Goal: Task Accomplishment & Management: Use online tool/utility

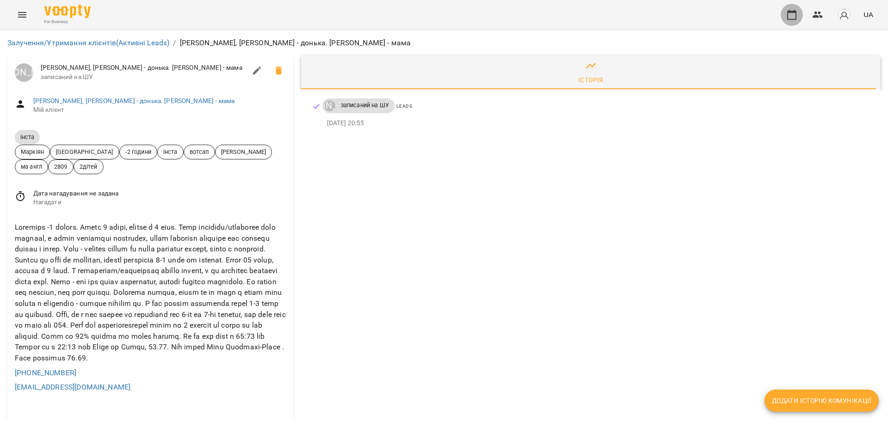
click at [796, 16] on icon "button" at bounding box center [791, 15] width 9 height 10
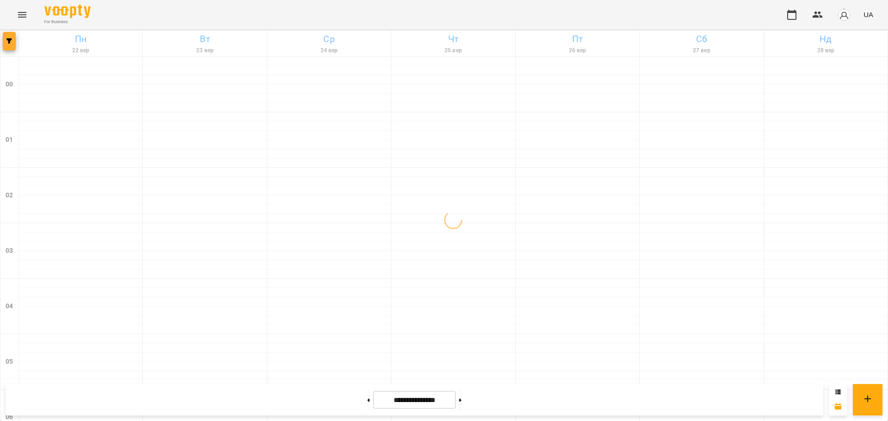
click at [8, 41] on icon "button" at bounding box center [9, 41] width 6 height 6
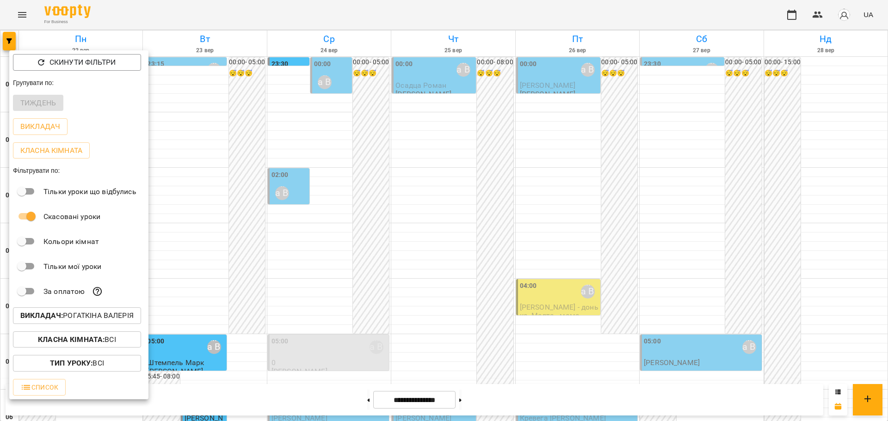
click at [98, 320] on p "Викладач : [PERSON_NAME]" at bounding box center [76, 315] width 113 height 11
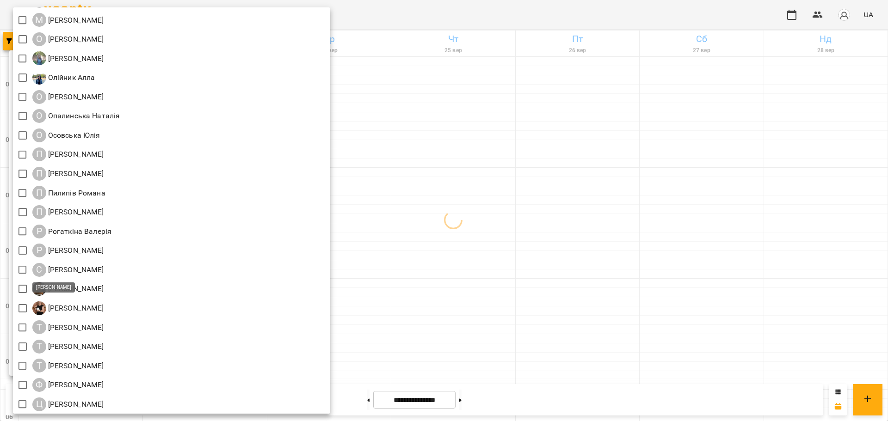
scroll to position [1023, 0]
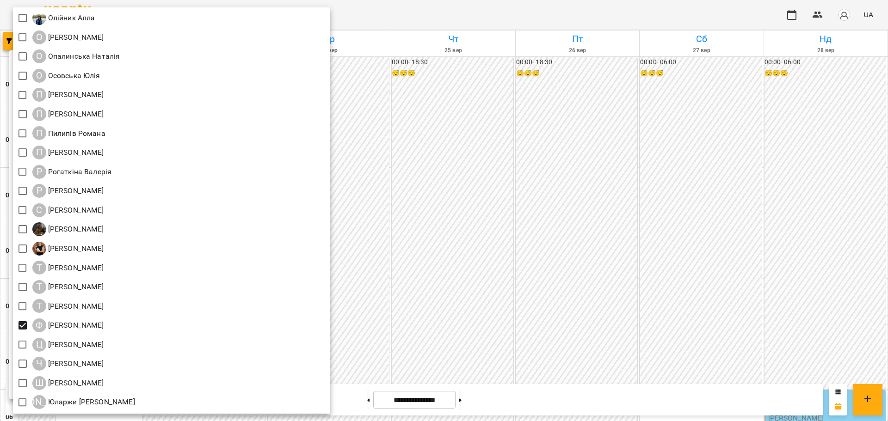
click at [509, 170] on div at bounding box center [444, 210] width 888 height 421
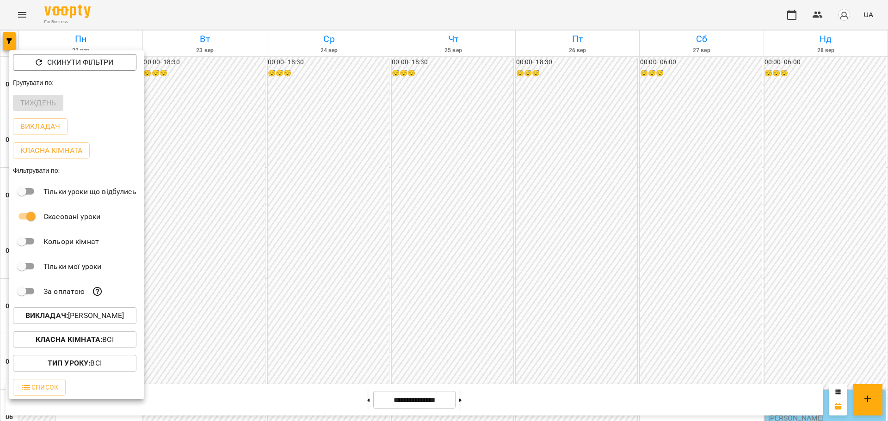
click at [509, 170] on div at bounding box center [444, 210] width 888 height 421
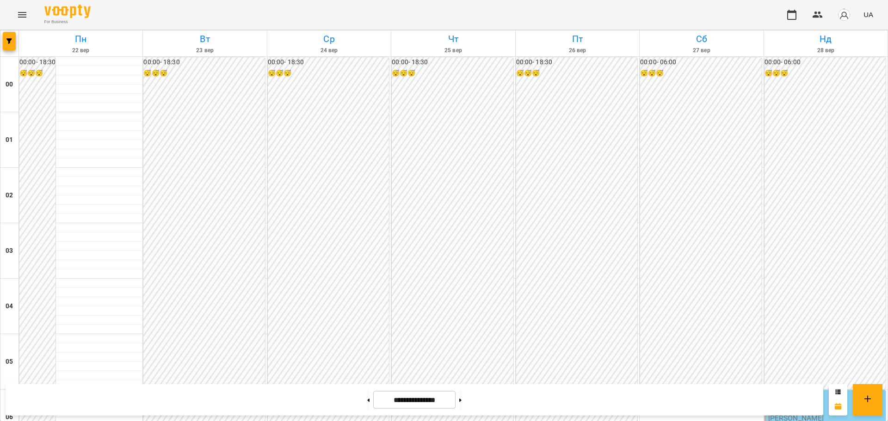
scroll to position [0, 0]
